Goal: Obtain resource: Obtain resource

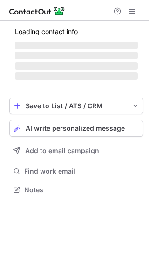
scroll to position [5, 5]
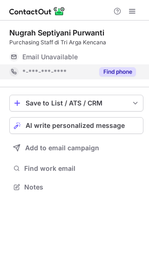
click at [104, 68] on button "Find phone" at bounding box center [117, 71] width 37 height 9
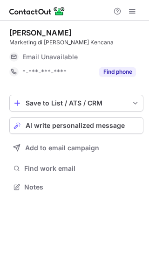
scroll to position [5, 5]
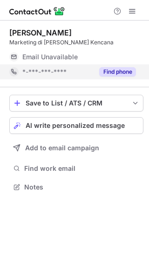
click at [118, 75] on button "Find phone" at bounding box center [117, 71] width 37 height 9
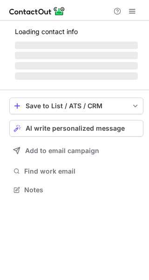
scroll to position [188, 149]
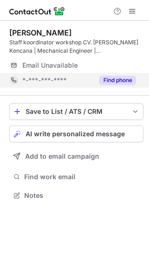
click at [115, 79] on button "Find phone" at bounding box center [117, 79] width 37 height 9
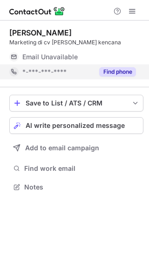
scroll to position [180, 149]
click at [113, 70] on button "Find phone" at bounding box center [117, 71] width 37 height 9
click at [108, 72] on button "Find phone" at bounding box center [117, 71] width 37 height 9
